Goal: Task Accomplishment & Management: Manage account settings

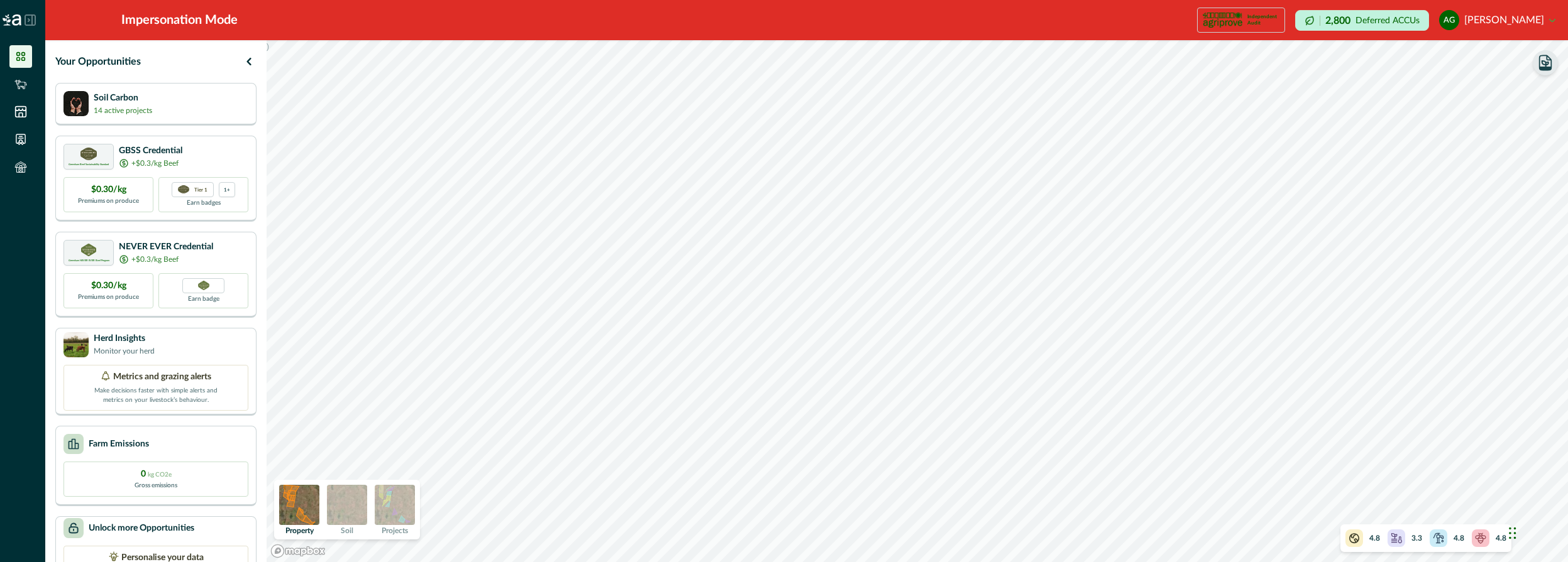
click at [1546, 68] on icon "button" at bounding box center [1545, 68] width 12 height 3
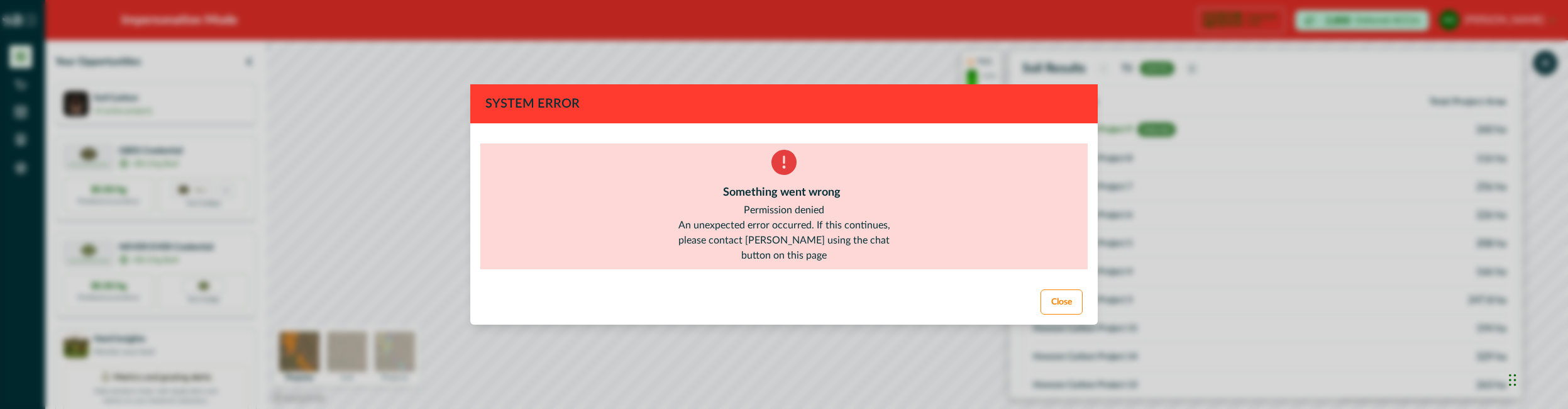
click at [1068, 303] on button "Close" at bounding box center [1061, 302] width 42 height 25
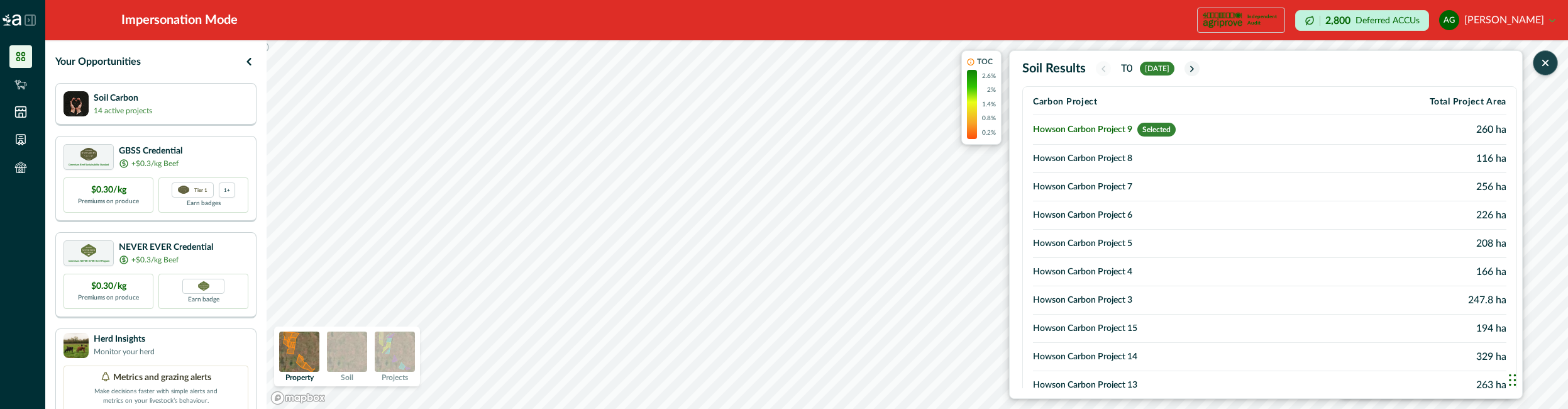
click at [1169, 161] on td "Howson Carbon Project 8" at bounding box center [1186, 159] width 308 height 28
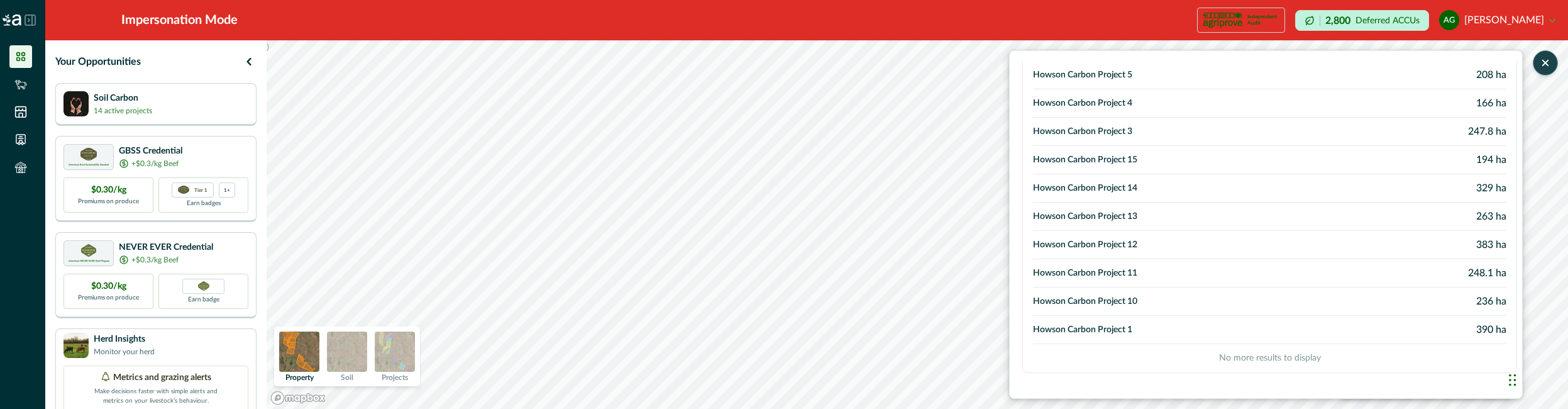
click at [1140, 267] on td "Howson Carbon Project 11" at bounding box center [1186, 273] width 308 height 28
click at [1551, 61] on icon "button" at bounding box center [1545, 62] width 12 height 12
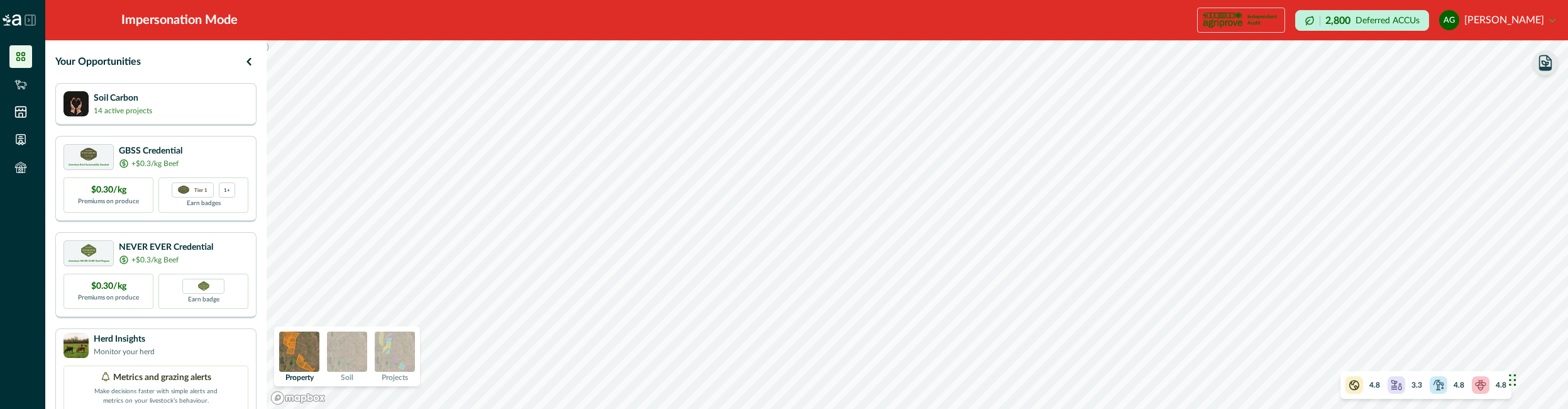
click at [1522, 20] on button "ag [PERSON_NAME]" at bounding box center [1497, 20] width 116 height 30
click at [1489, 57] on button "Sign out" at bounding box center [1485, 56] width 140 height 21
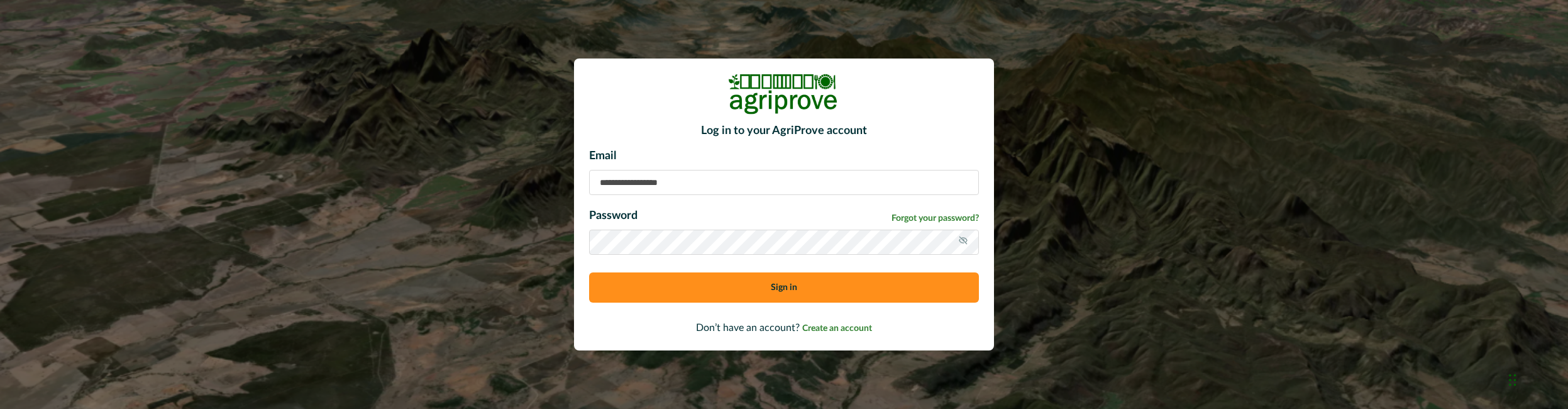
click at [774, 193] on input at bounding box center [783, 182] width 390 height 25
click at [301, 186] on div "Log in to your AgriProve account Email Password Forgot your password? Sign in D…" at bounding box center [784, 204] width 1568 height 409
click at [661, 186] on input at bounding box center [783, 182] width 390 height 25
paste input "**********"
type input "**********"
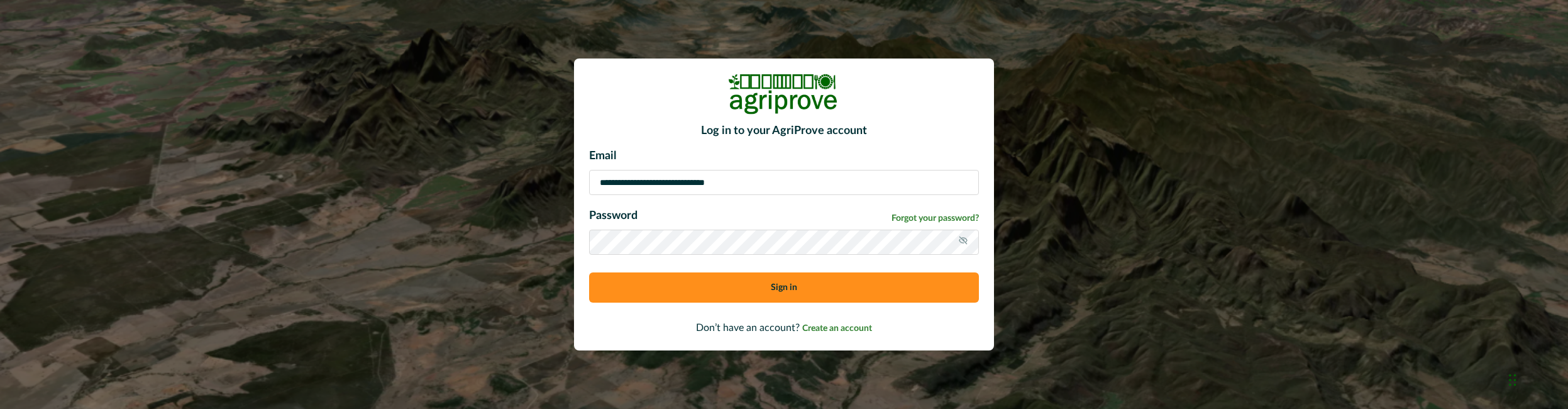
click at [589, 273] on button "Sign in" at bounding box center [783, 288] width 390 height 30
